Goal: Information Seeking & Learning: Find specific page/section

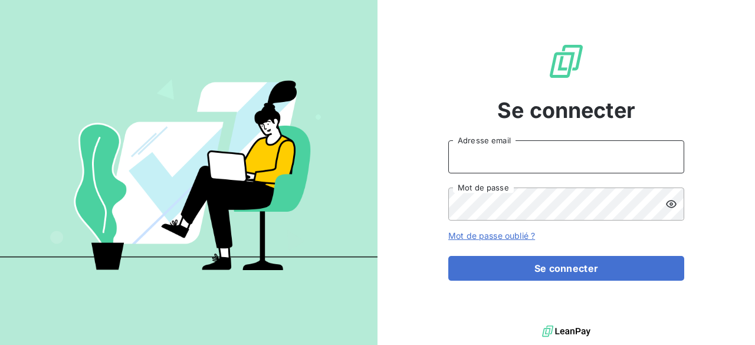
type input "[PERSON_NAME][EMAIL_ADDRESS][DOMAIN_NAME]"
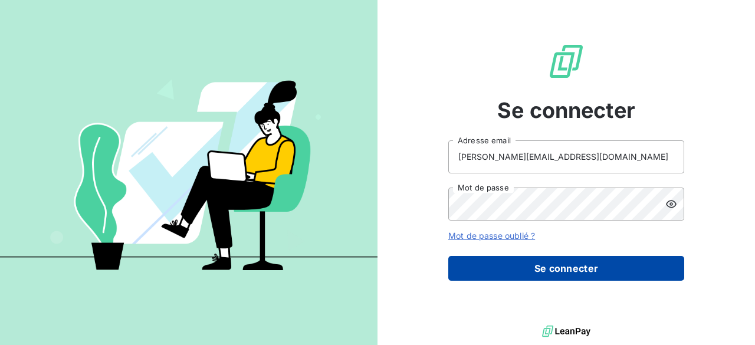
click at [487, 264] on button "Se connecter" at bounding box center [567, 268] width 236 height 25
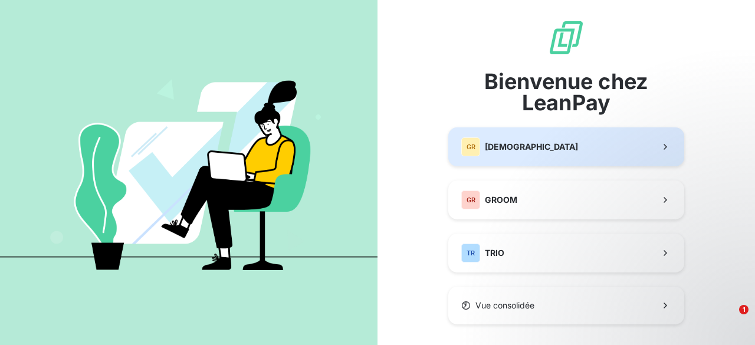
click at [489, 153] on div "GR GREENWISHES" at bounding box center [520, 147] width 117 height 19
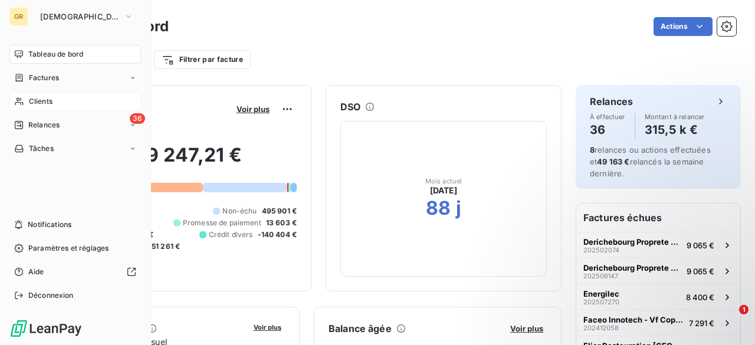
click at [18, 99] on icon at bounding box center [19, 102] width 8 height 8
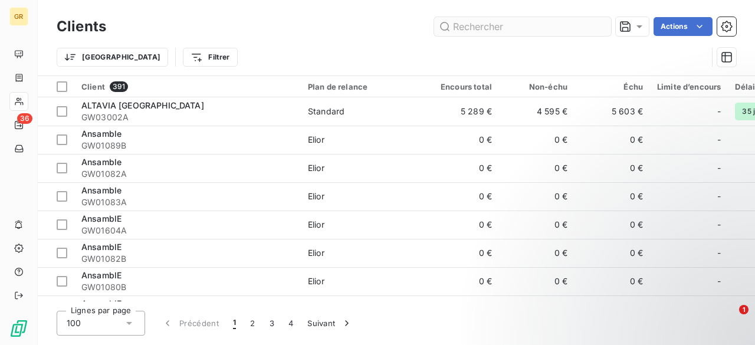
click at [464, 31] on input "text" at bounding box center [522, 26] width 177 height 19
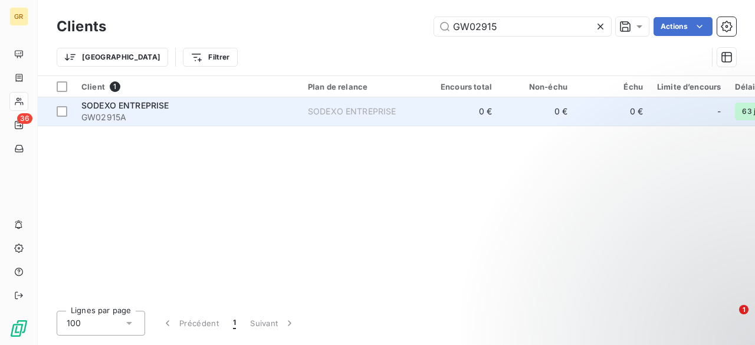
type input "GW02915"
click at [175, 106] on div "SODEXO ENTREPRISE" at bounding box center [187, 106] width 212 height 12
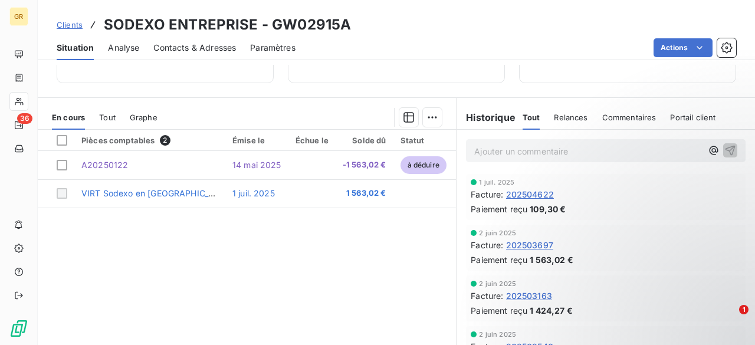
scroll to position [229, 0]
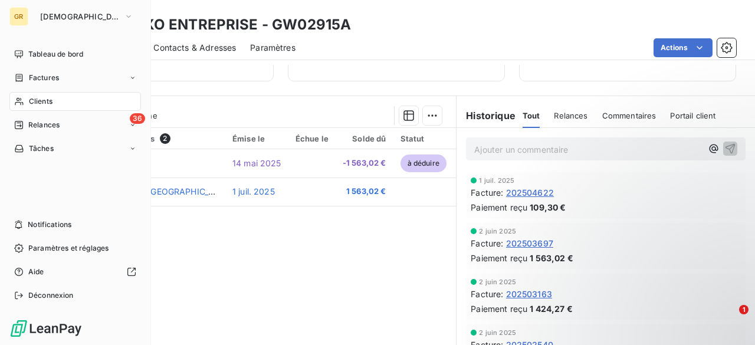
click at [63, 97] on div "Clients" at bounding box center [75, 101] width 132 height 19
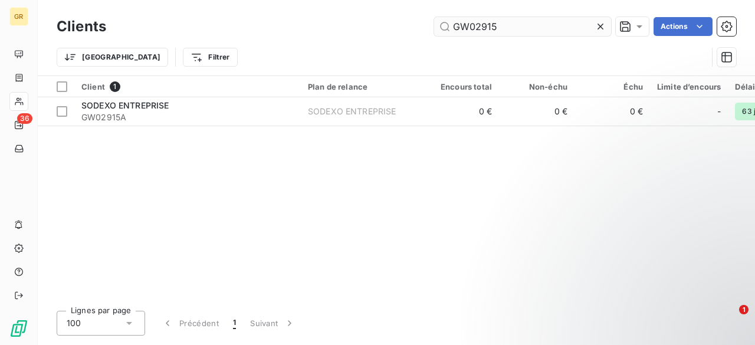
click at [519, 28] on input "GW02915" at bounding box center [522, 26] width 177 height 19
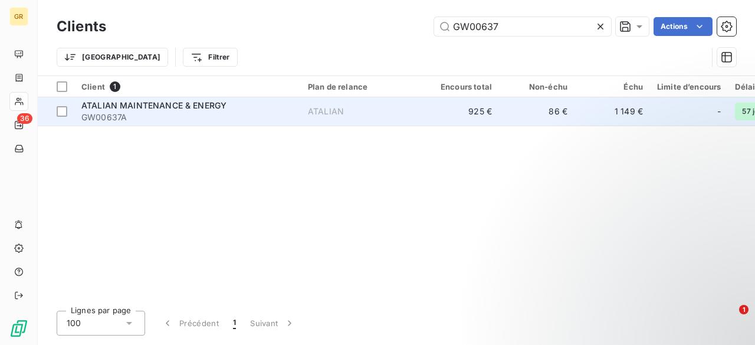
type input "GW00637"
click at [231, 104] on div "ATALIAN MAINTENANCE & ENERGY" at bounding box center [187, 106] width 212 height 12
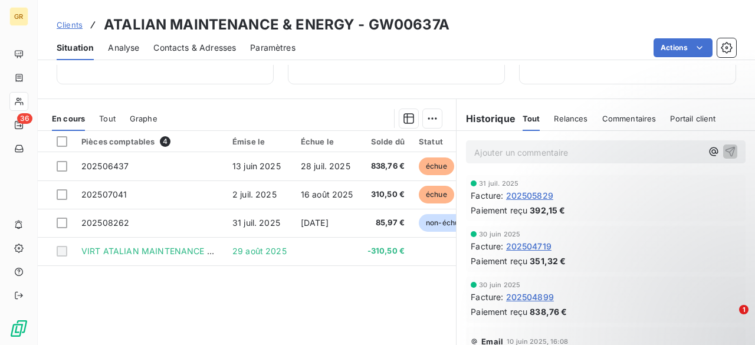
scroll to position [227, 0]
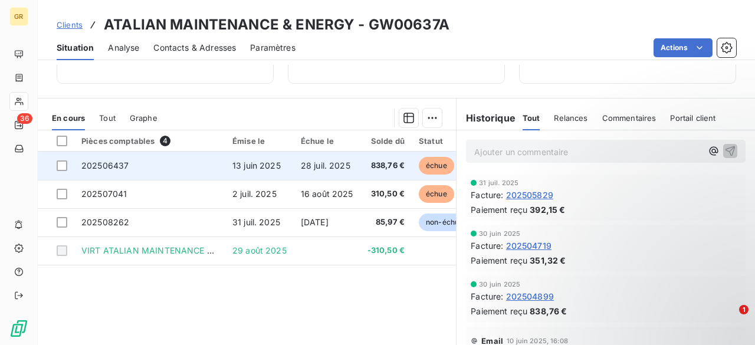
click at [208, 157] on td "202506437" at bounding box center [149, 166] width 151 height 28
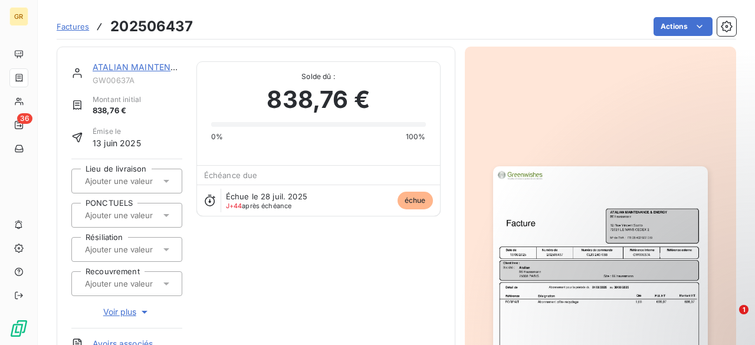
scroll to position [76, 0]
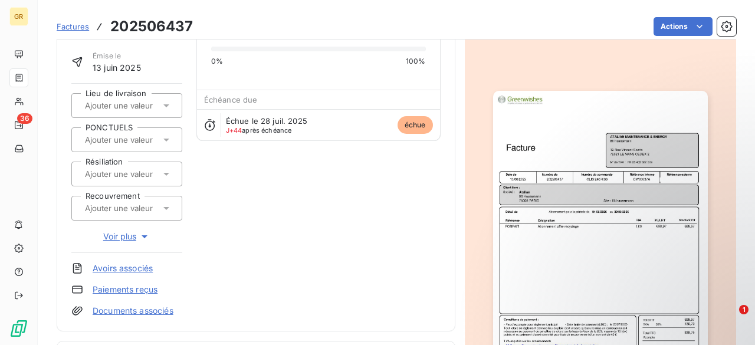
click at [545, 204] on img "button" at bounding box center [600, 242] width 215 height 303
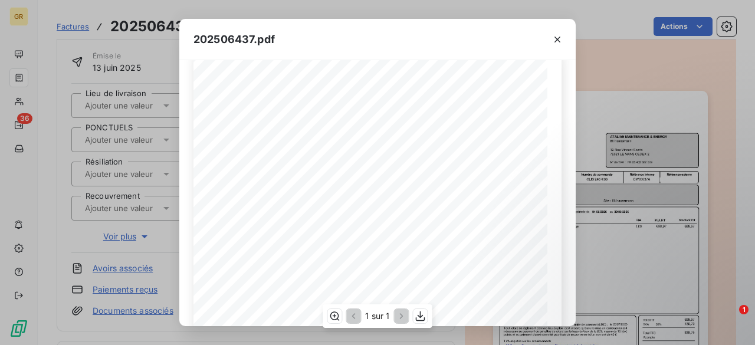
scroll to position [24, 0]
click at [555, 39] on icon "button" at bounding box center [558, 40] width 12 height 12
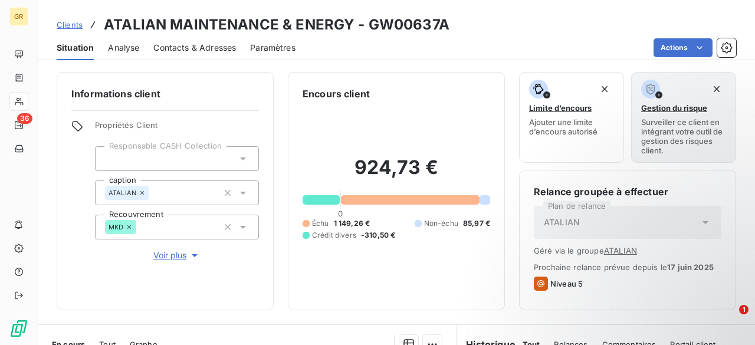
scroll to position [107, 0]
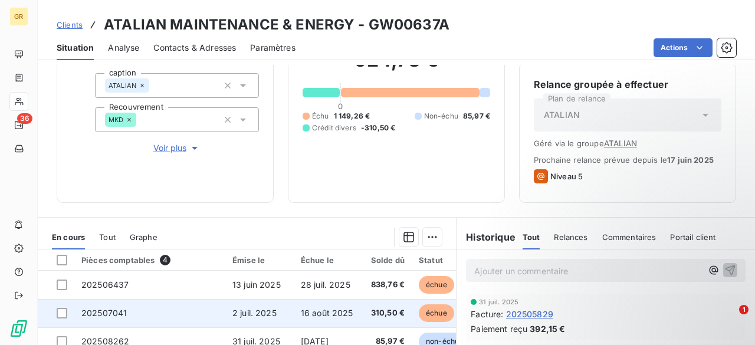
click at [250, 317] on td "2 juil. 2025" at bounding box center [259, 313] width 68 height 28
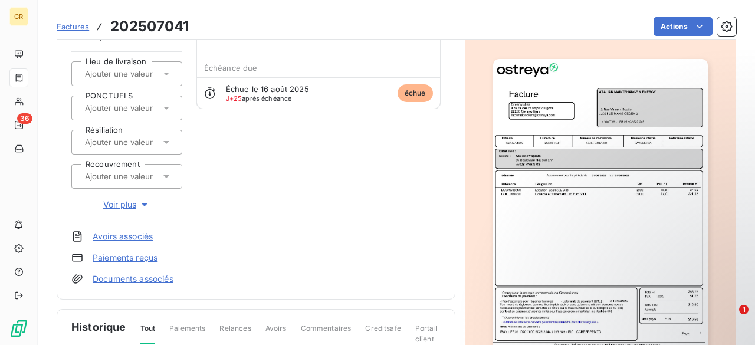
scroll to position [109, 0]
click at [564, 212] on img "button" at bounding box center [600, 209] width 215 height 303
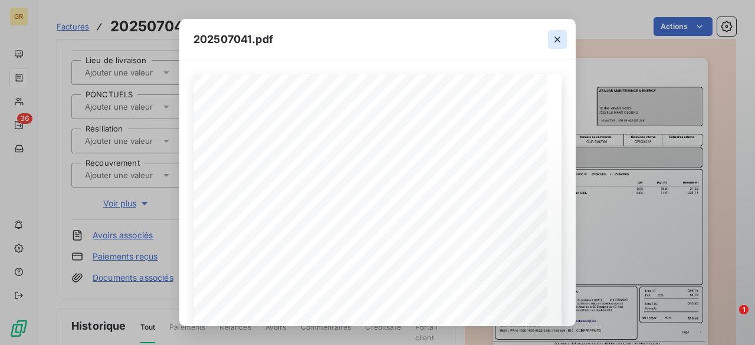
click at [556, 36] on icon "button" at bounding box center [558, 40] width 12 height 12
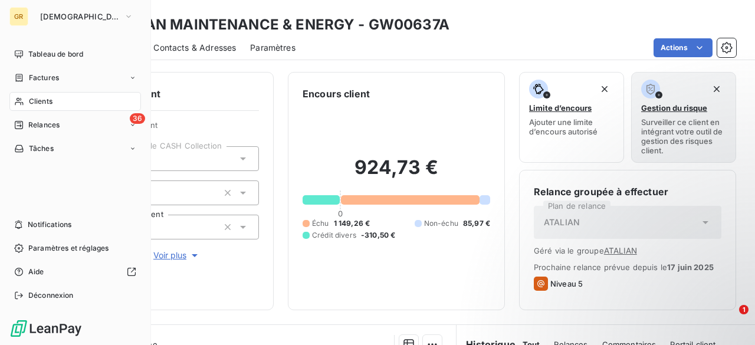
click at [66, 98] on div "Clients" at bounding box center [75, 101] width 132 height 19
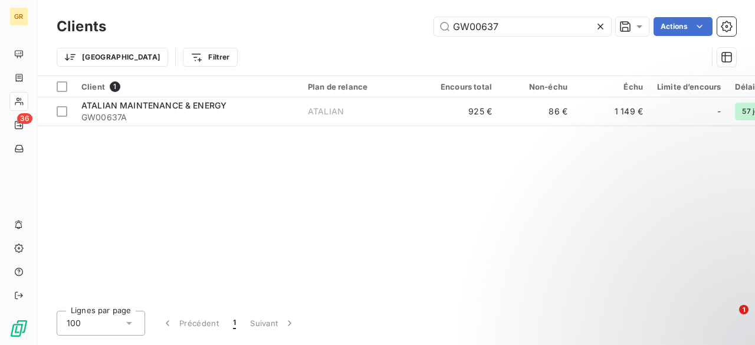
click at [519, 36] on div "Clients GW00637 Actions" at bounding box center [397, 26] width 680 height 25
click at [512, 25] on input "GW00637" at bounding box center [522, 26] width 177 height 19
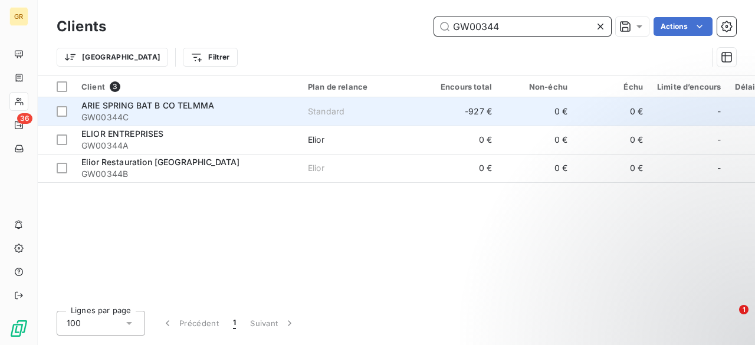
type input "GW00344"
click at [234, 102] on div "ARIE SPRING BAT B CO TELMMA" at bounding box center [187, 106] width 212 height 12
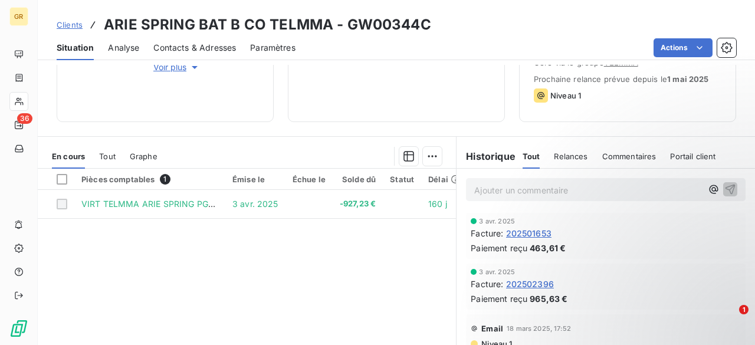
scroll to position [196, 0]
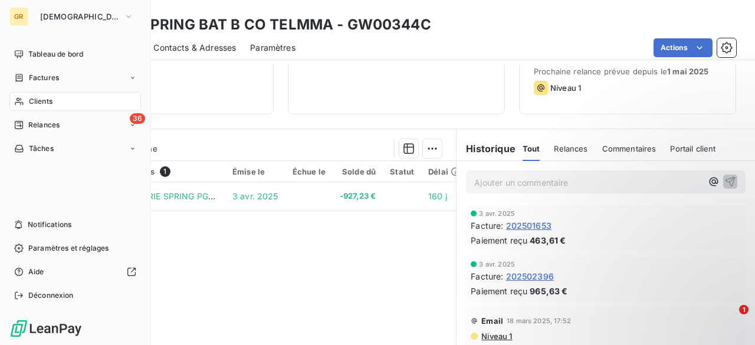
click at [28, 94] on div "Clients" at bounding box center [75, 101] width 132 height 19
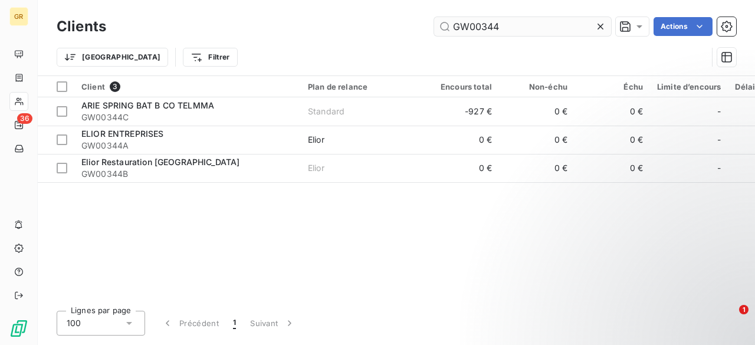
click at [534, 19] on input "GW00344" at bounding box center [522, 26] width 177 height 19
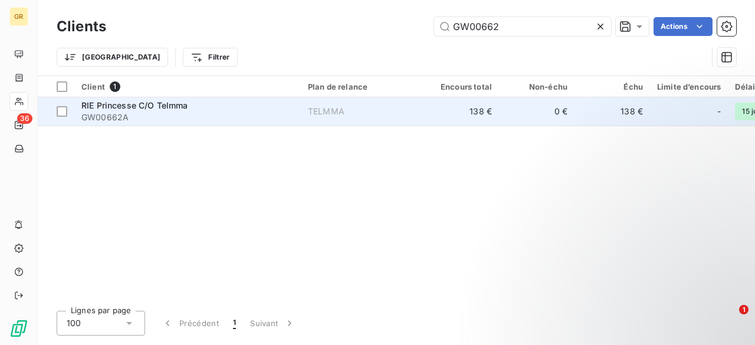
type input "GW00662"
click at [178, 102] on span "RIE Princesse C/O Telmma" at bounding box center [134, 105] width 107 height 10
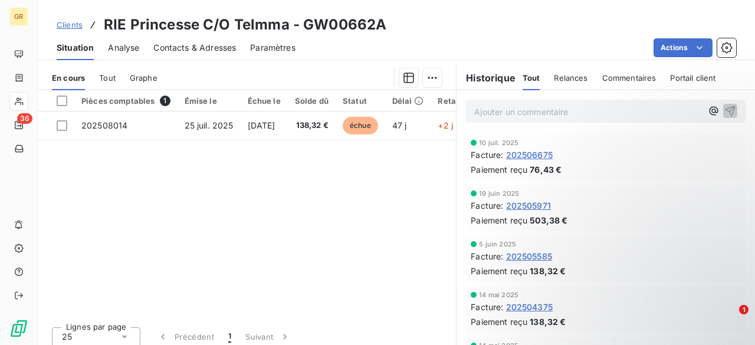
scroll to position [266, 0]
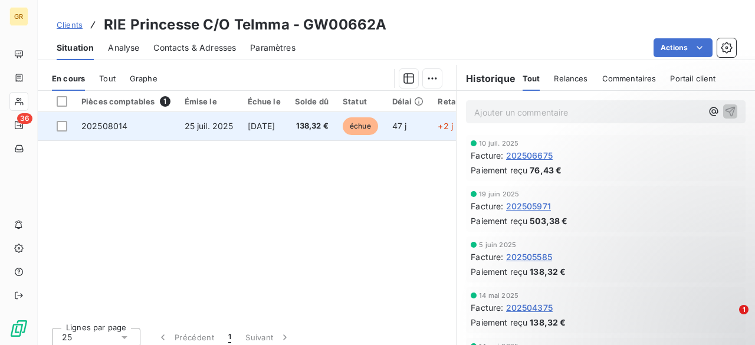
click at [163, 133] on td "202508014" at bounding box center [125, 126] width 103 height 28
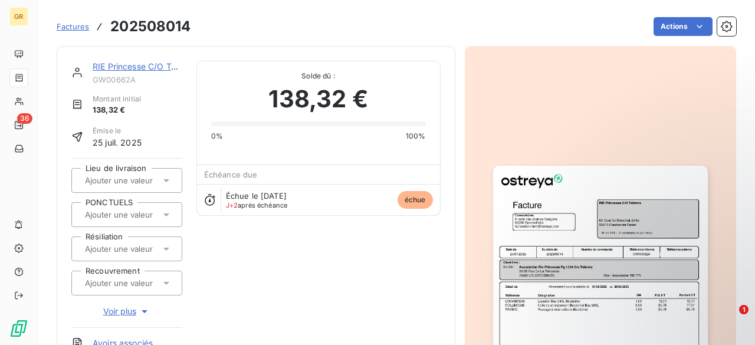
click at [537, 213] on img "button" at bounding box center [600, 317] width 215 height 303
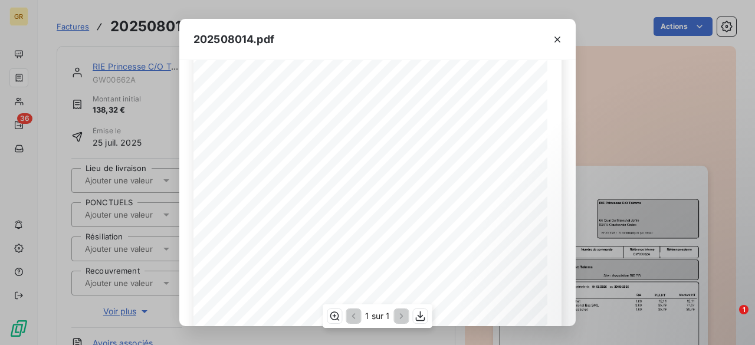
scroll to position [51, 0]
click at [556, 43] on icon "button" at bounding box center [558, 40] width 12 height 12
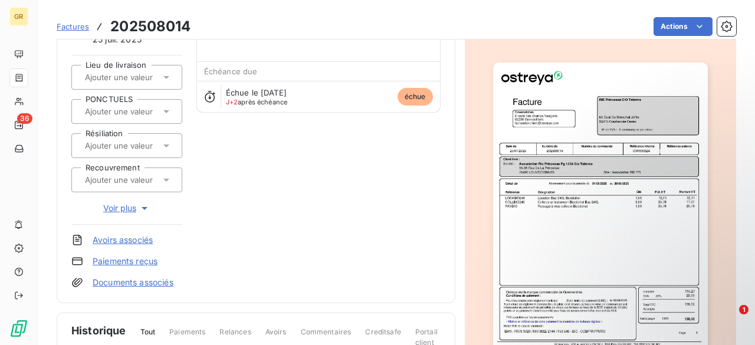
scroll to position [105, 0]
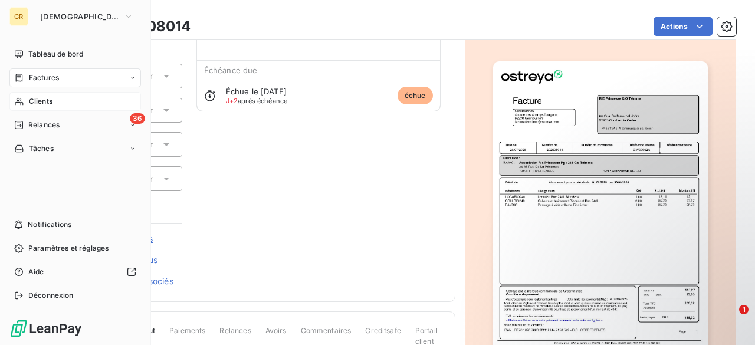
click at [31, 102] on span "Clients" at bounding box center [41, 101] width 24 height 11
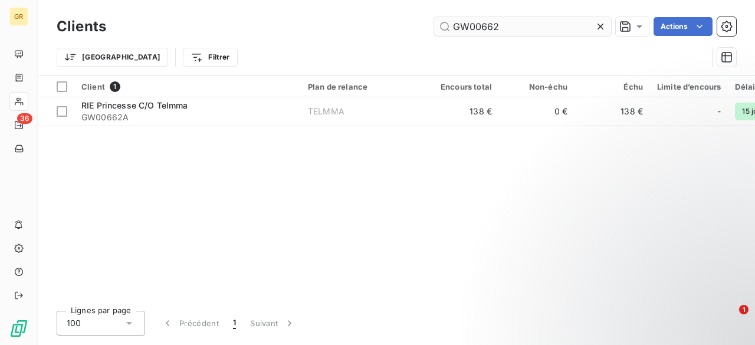
click at [487, 21] on input "GW00662" at bounding box center [522, 26] width 177 height 19
click at [559, 25] on input "GW00662" at bounding box center [522, 26] width 177 height 19
paste input "824"
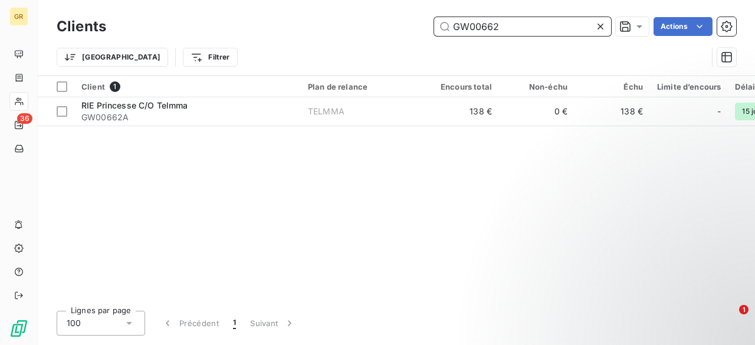
click at [559, 25] on input "GW00662" at bounding box center [522, 26] width 177 height 19
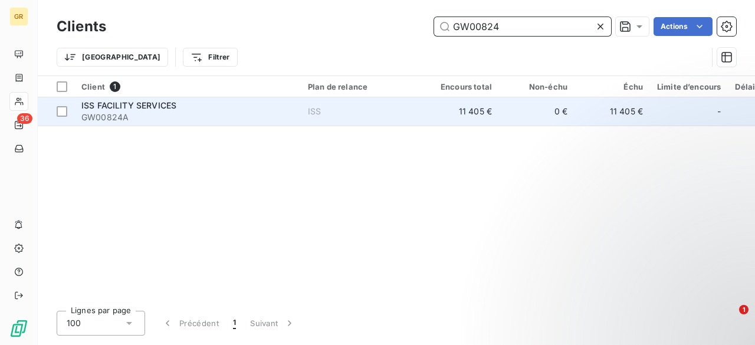
type input "GW00824"
click at [174, 98] on td "ISS FACILITY SERVICES GW00824A" at bounding box center [187, 111] width 227 height 28
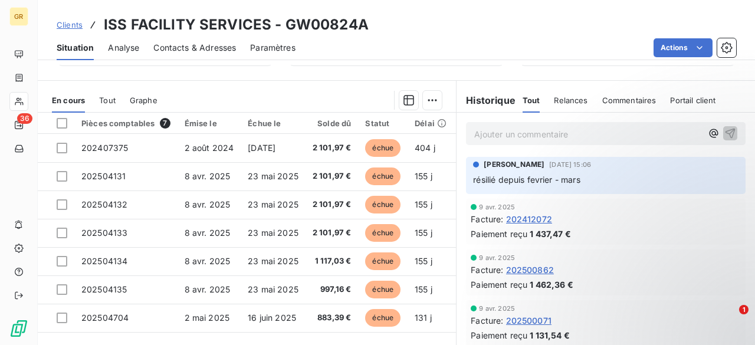
scroll to position [274, 0]
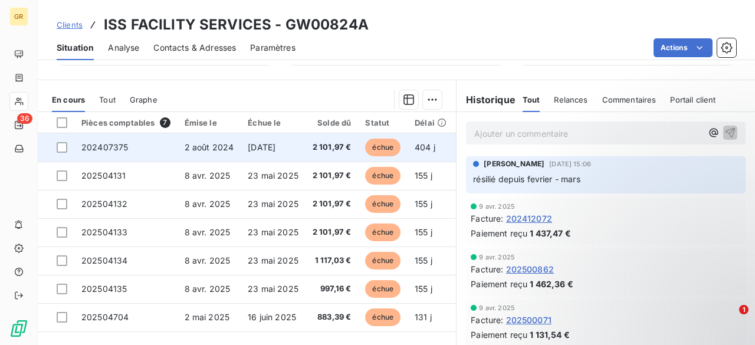
click at [171, 155] on td "202407375" at bounding box center [125, 147] width 103 height 28
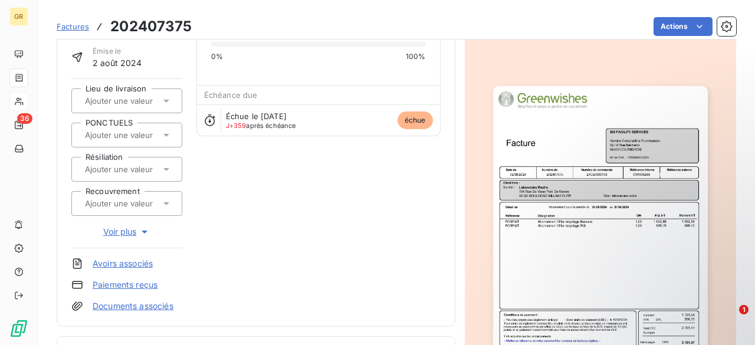
scroll to position [80, 0]
click at [562, 200] on img "button" at bounding box center [600, 237] width 215 height 303
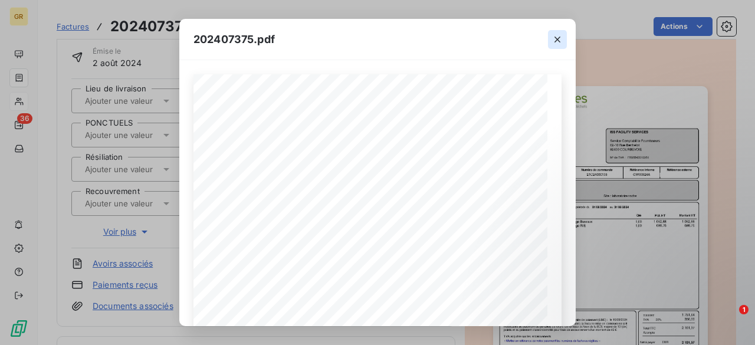
click at [558, 37] on icon "button" at bounding box center [558, 40] width 12 height 12
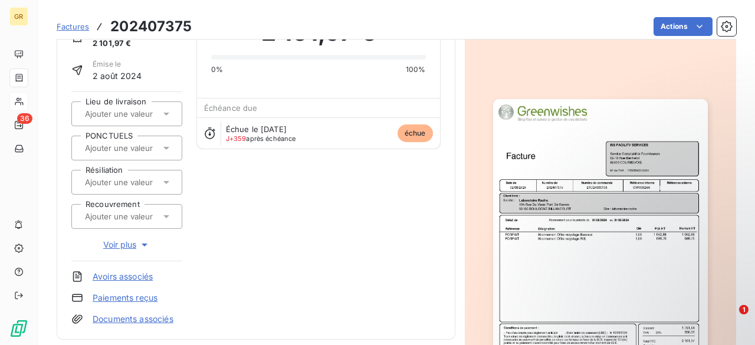
scroll to position [0, 0]
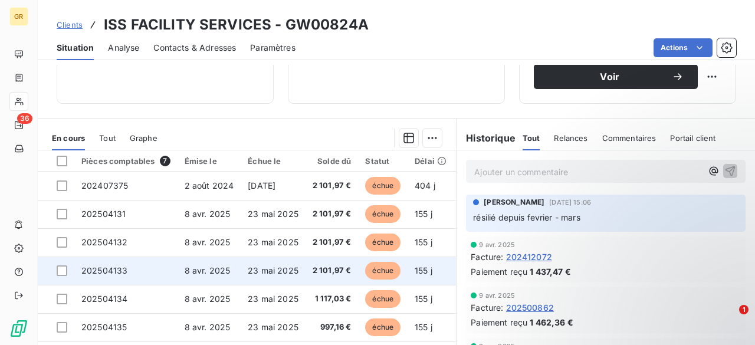
scroll to position [242, 0]
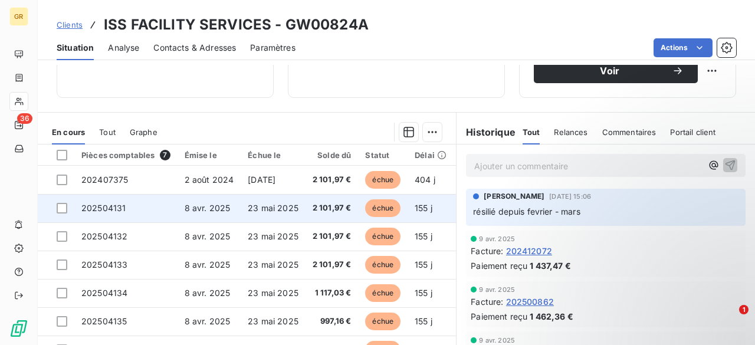
click at [260, 213] on span "23 mai 2025" at bounding box center [273, 208] width 51 height 10
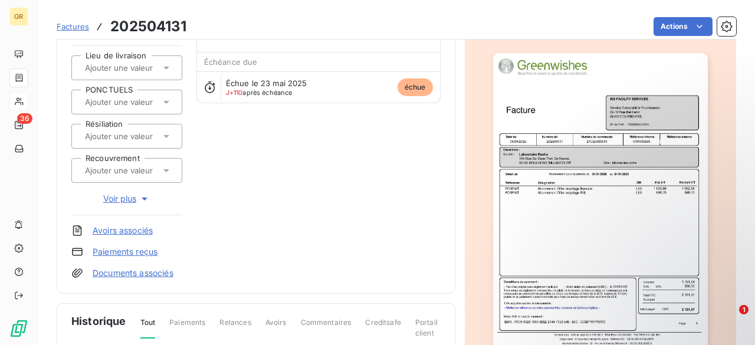
scroll to position [116, 0]
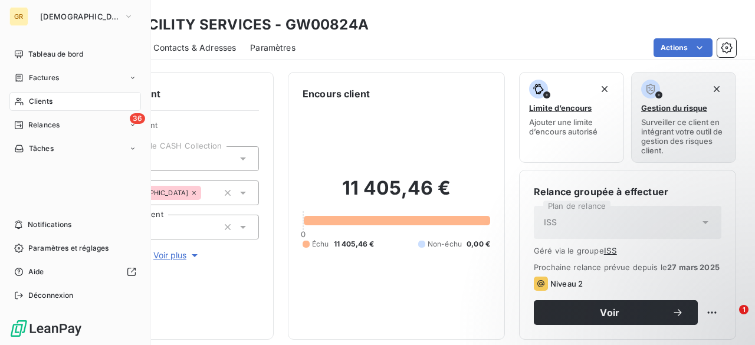
click at [4, 8] on div "GR GREENWISHES Tableau de bord Factures Clients 36 Relances Tâches Notification…" at bounding box center [75, 172] width 151 height 345
click at [51, 17] on span "[DEMOGRAPHIC_DATA]" at bounding box center [79, 16] width 79 height 9
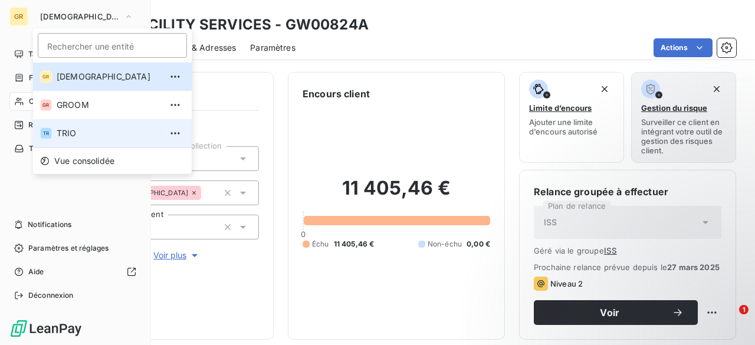
click at [75, 137] on span "TRIO" at bounding box center [109, 133] width 104 height 12
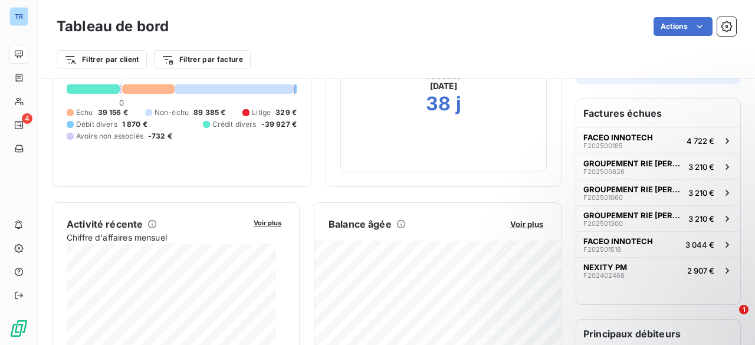
scroll to position [106, 0]
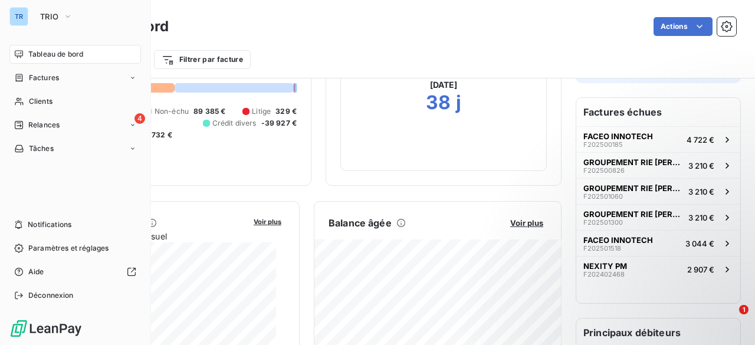
click at [34, 99] on span "Clients" at bounding box center [41, 101] width 24 height 11
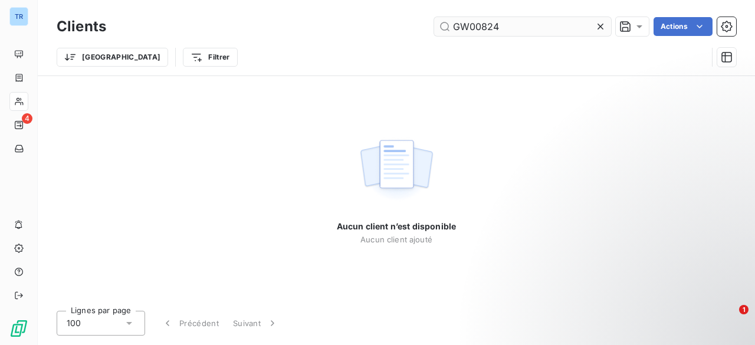
click at [524, 27] on input "GW00824" at bounding box center [522, 26] width 177 height 19
type input "TR00420"
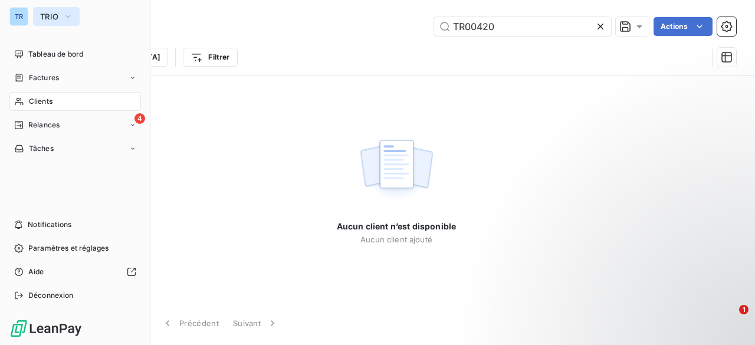
click at [33, 10] on button "TRIO" at bounding box center [56, 16] width 47 height 19
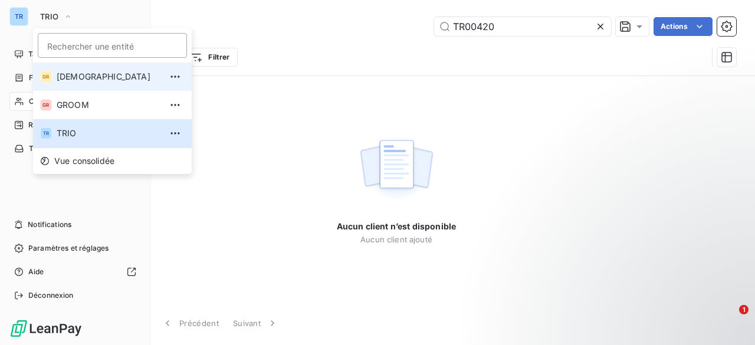
click at [58, 87] on li "GR GREENWISHES" at bounding box center [112, 77] width 159 height 28
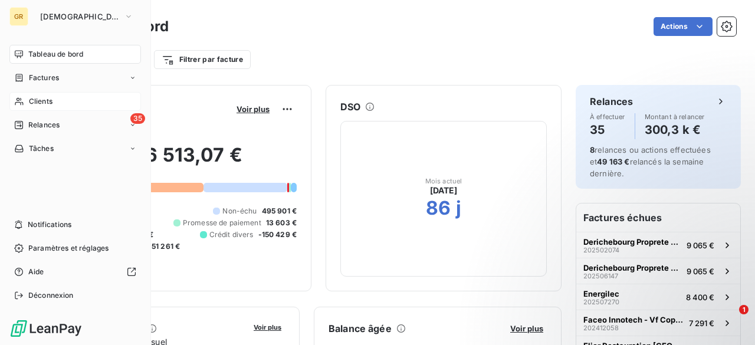
click at [41, 106] on span "Clients" at bounding box center [41, 101] width 24 height 11
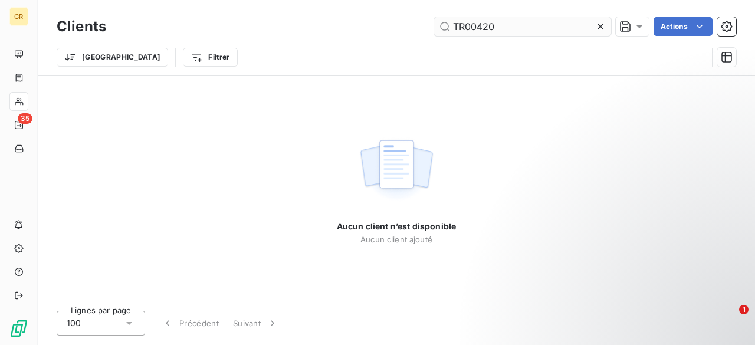
click at [513, 31] on input "TR00420" at bounding box center [522, 26] width 177 height 19
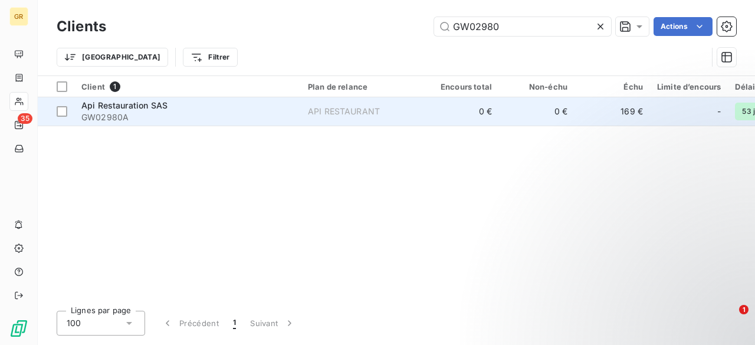
type input "GW02980"
click at [216, 116] on span "GW02980A" at bounding box center [187, 118] width 212 height 12
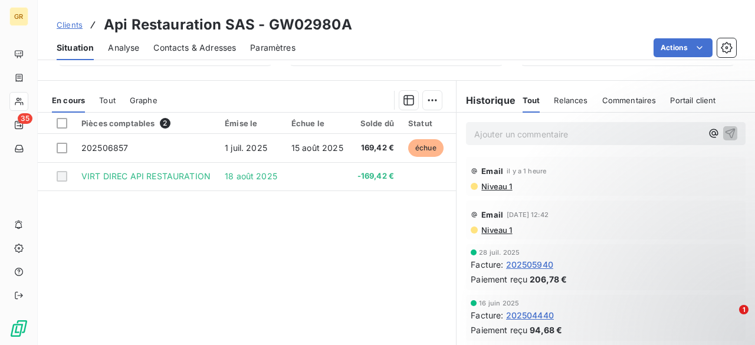
scroll to position [274, 0]
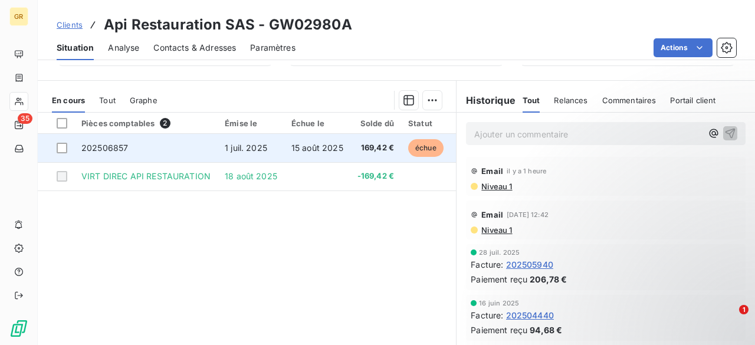
click at [289, 158] on td "15 août 2025" at bounding box center [317, 148] width 66 height 28
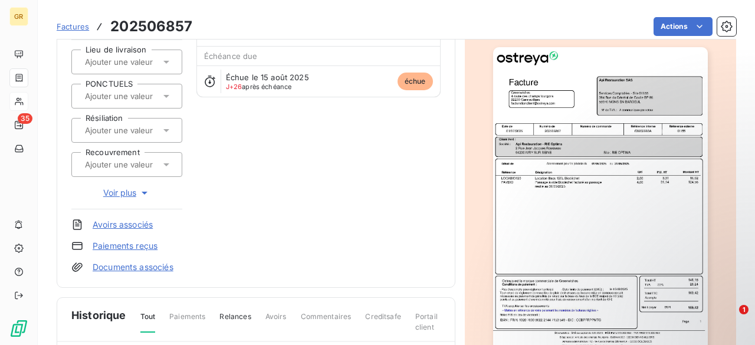
scroll to position [123, 0]
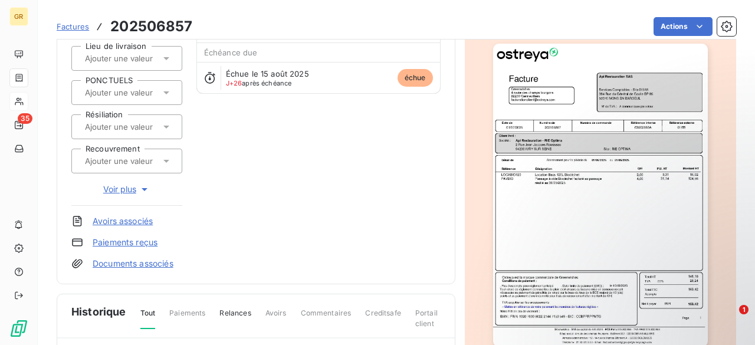
click at [565, 176] on img "button" at bounding box center [600, 195] width 215 height 303
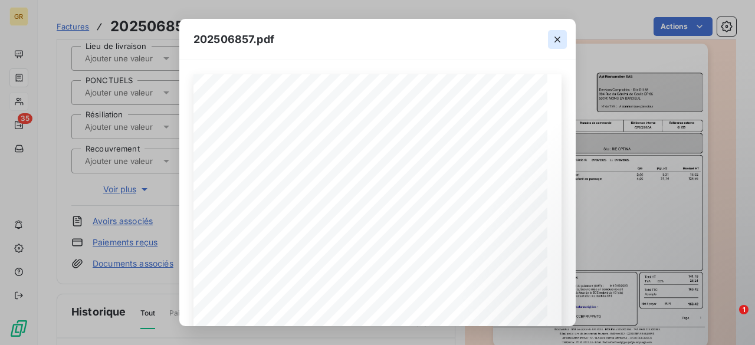
click at [562, 38] on icon "button" at bounding box center [558, 40] width 12 height 12
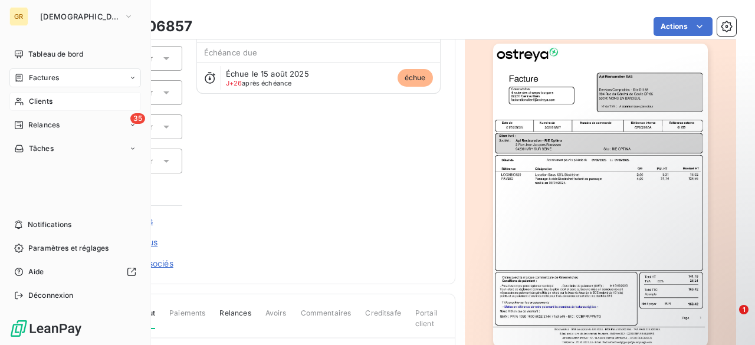
click at [35, 93] on div "Clients" at bounding box center [75, 101] width 132 height 19
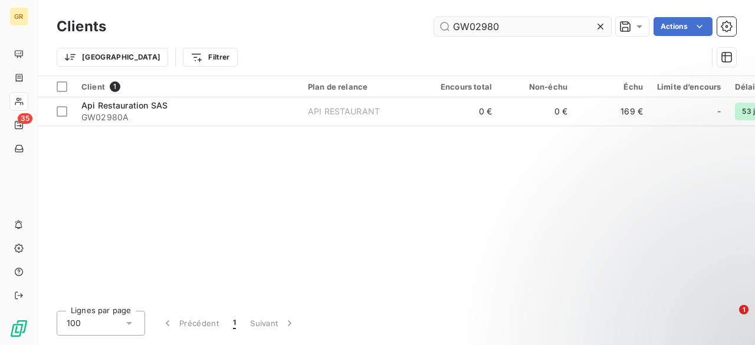
click at [516, 32] on input "GW02980" at bounding box center [522, 26] width 177 height 19
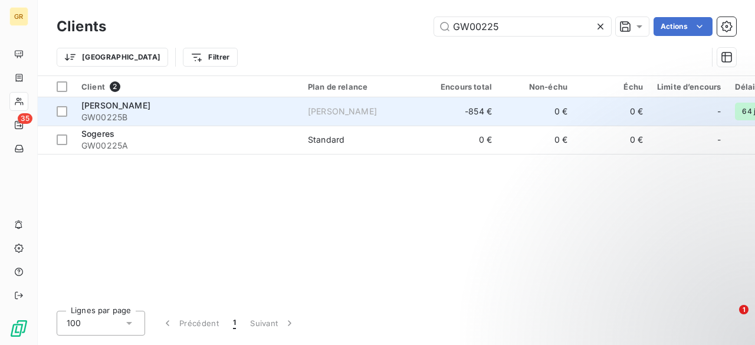
type input "GW00225"
click at [201, 107] on div "[PERSON_NAME]" at bounding box center [187, 106] width 212 height 12
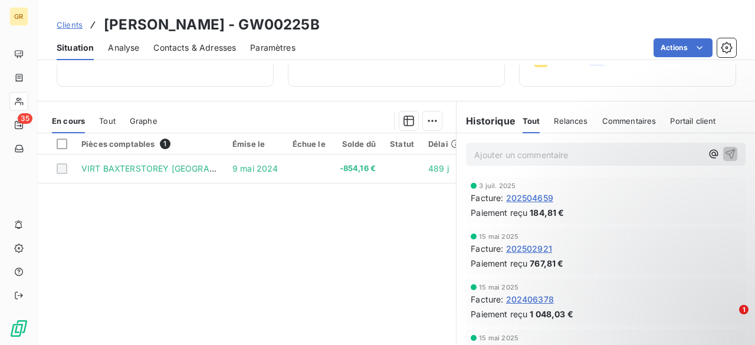
scroll to position [224, 0]
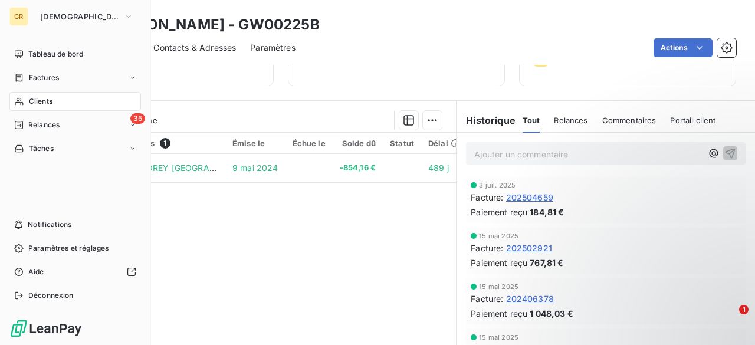
click at [25, 102] on div "Clients" at bounding box center [75, 101] width 132 height 19
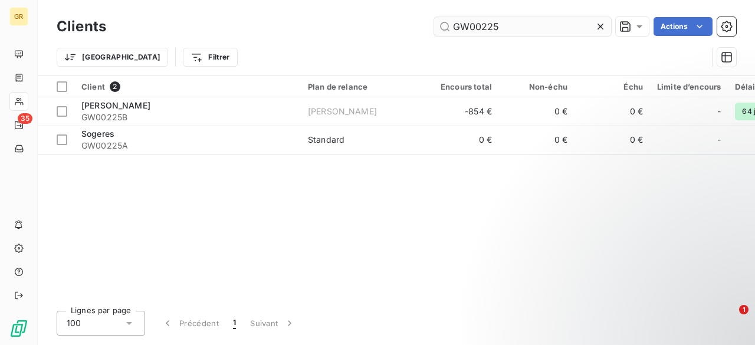
click at [515, 24] on input "GW00225" at bounding box center [522, 26] width 177 height 19
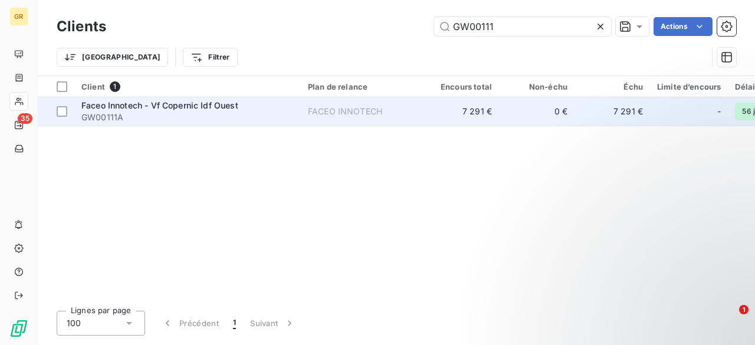
type input "GW00111"
click at [159, 107] on span "Faceo Innotech - Vf Copernic Idf Ouest" at bounding box center [159, 105] width 157 height 10
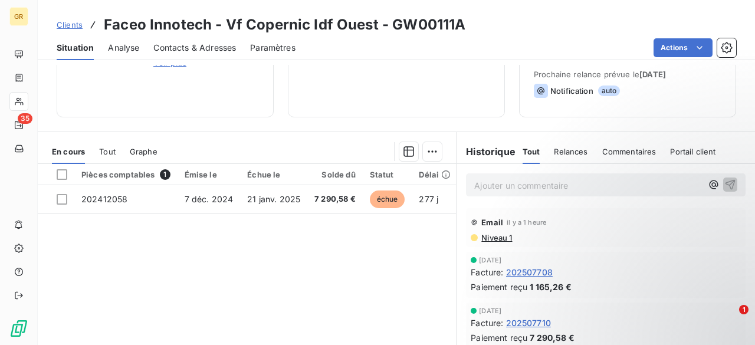
scroll to position [195, 0]
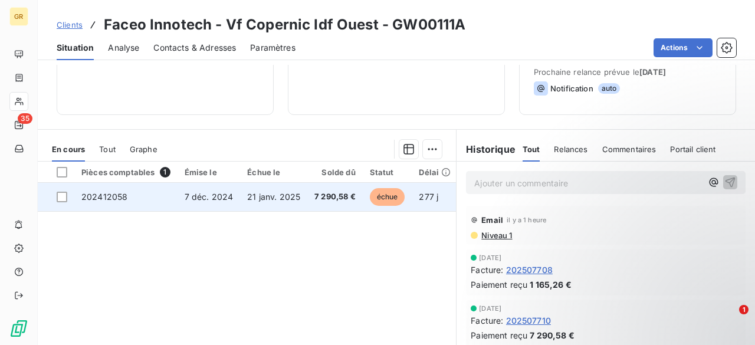
click at [240, 197] on td "21 janv. 2025" at bounding box center [273, 197] width 67 height 28
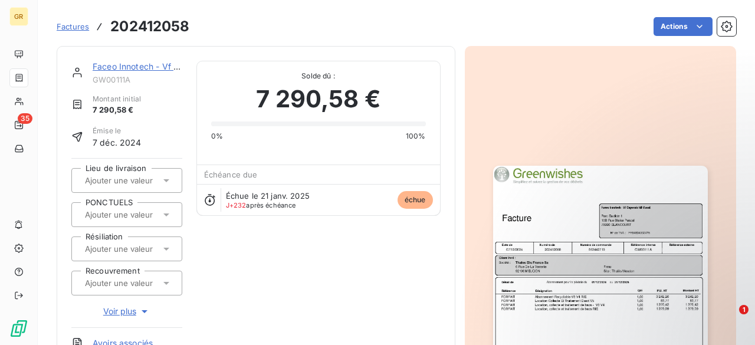
click at [573, 205] on img "button" at bounding box center [600, 317] width 215 height 303
